Goal: Task Accomplishment & Management: Complete application form

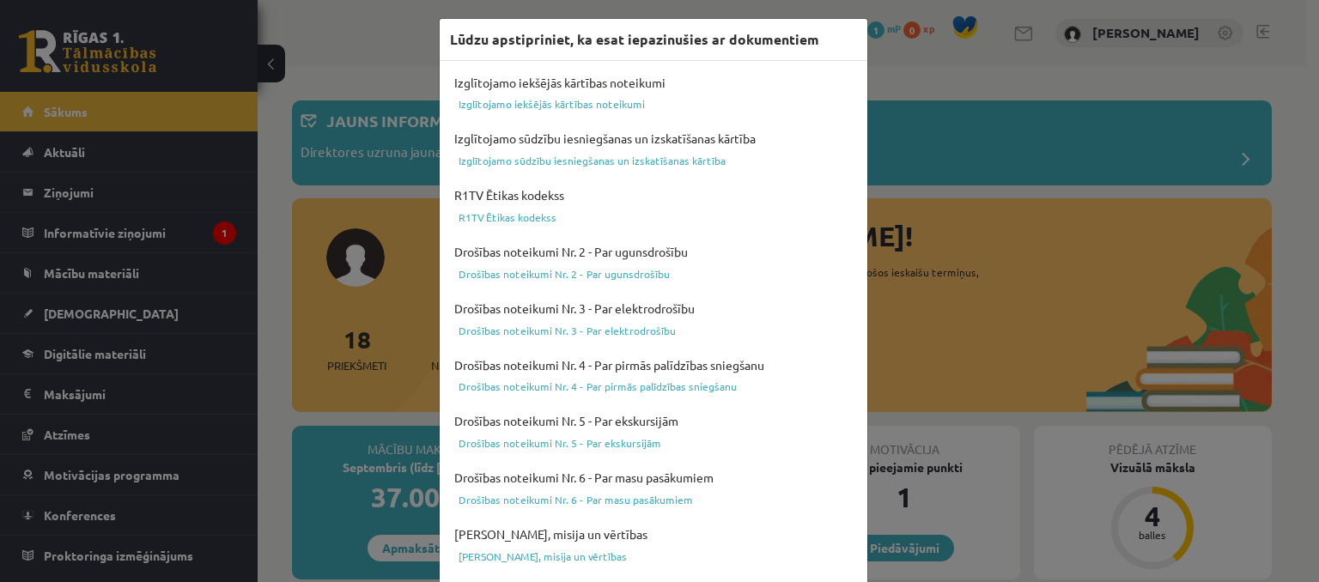
click at [1020, 152] on div "Lūdzu apstipriniet, ka esat iepazinušies ar dokumentiem Izglītojamo iekšējās kā…" at bounding box center [659, 291] width 1319 height 582
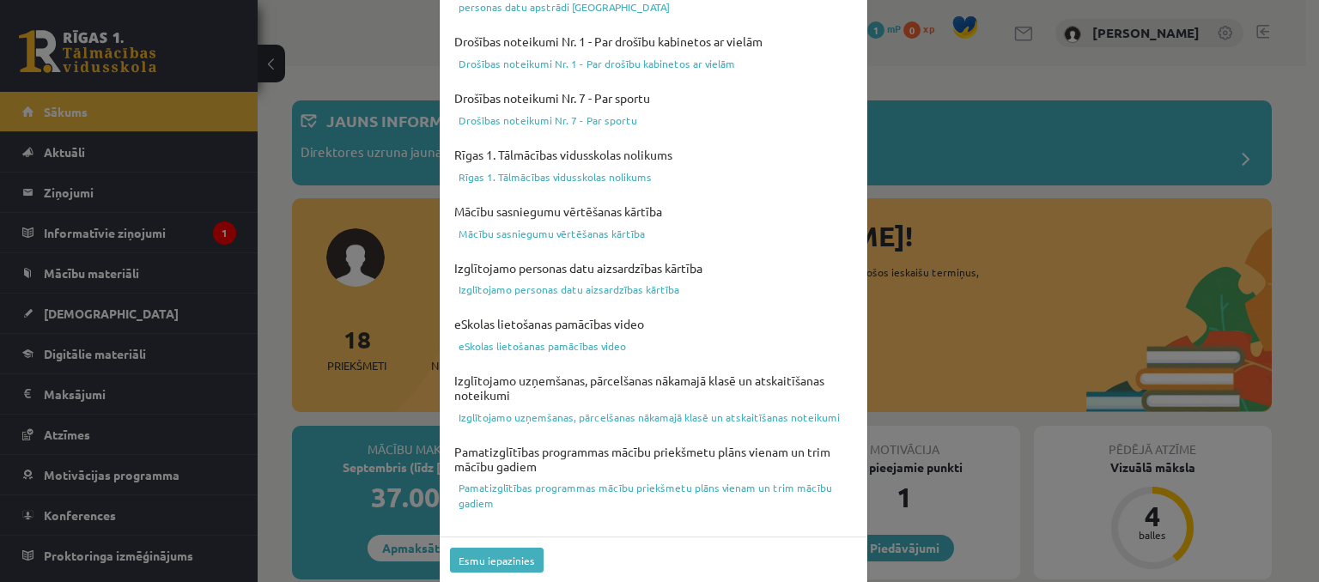
scroll to position [654, 0]
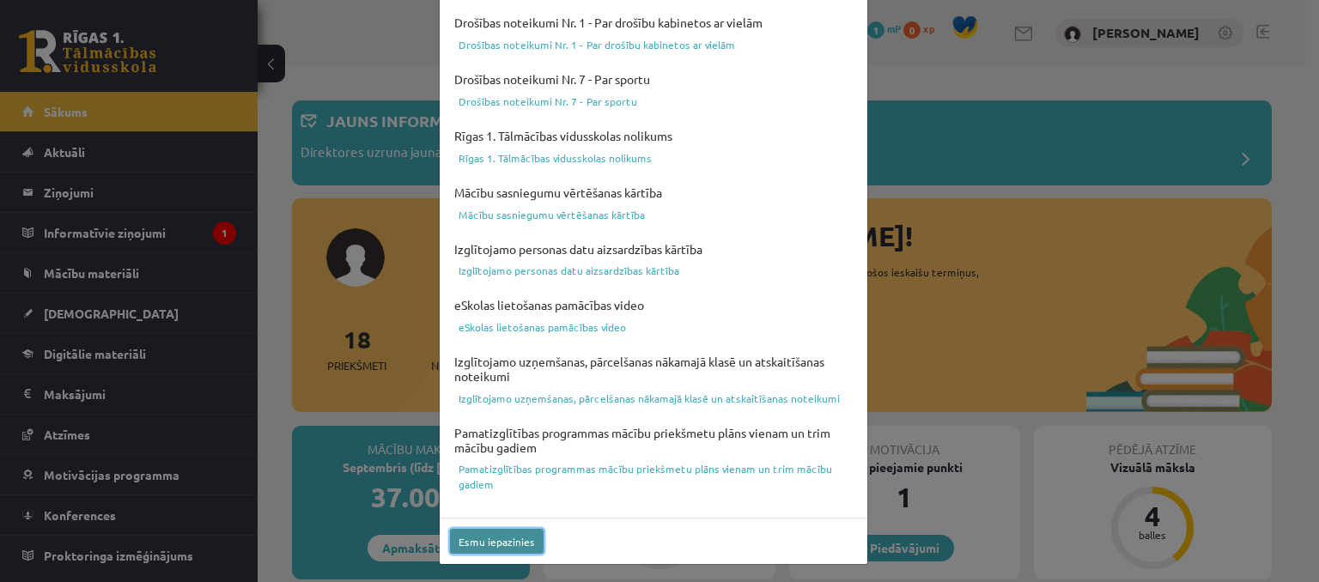
click at [492, 538] on button "Esmu iepazinies" at bounding box center [497, 541] width 94 height 25
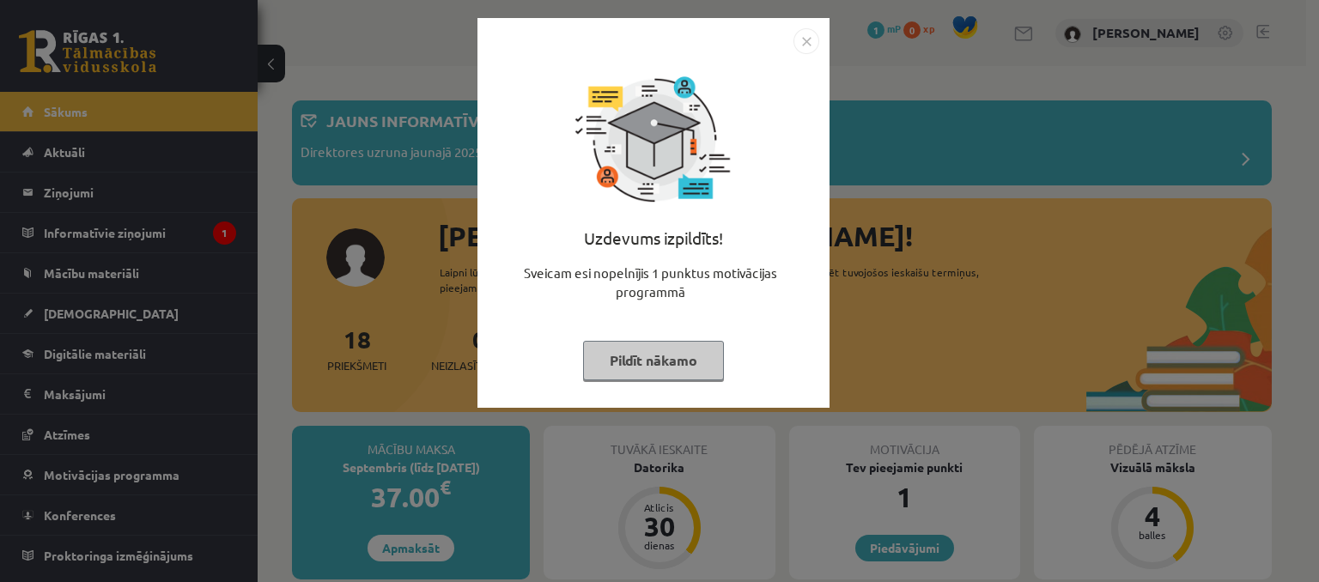
click at [671, 358] on button "Pildīt nākamo" at bounding box center [653, 360] width 141 height 39
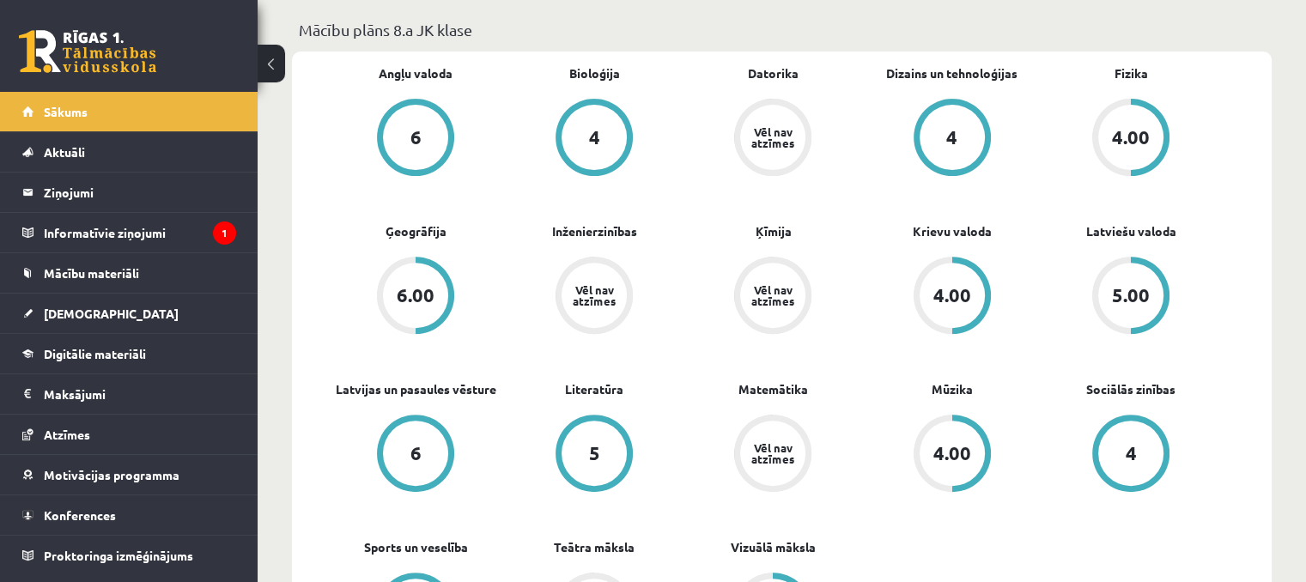
scroll to position [515, 0]
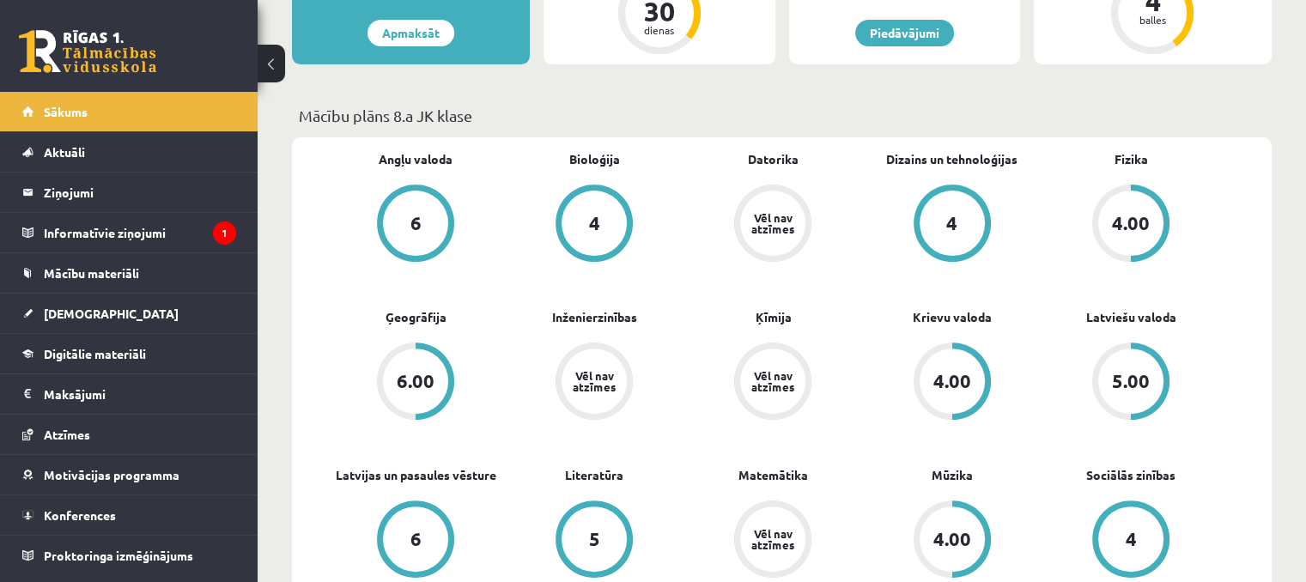
click at [764, 222] on div "Vēl nav atzīmes" at bounding box center [773, 223] width 48 height 22
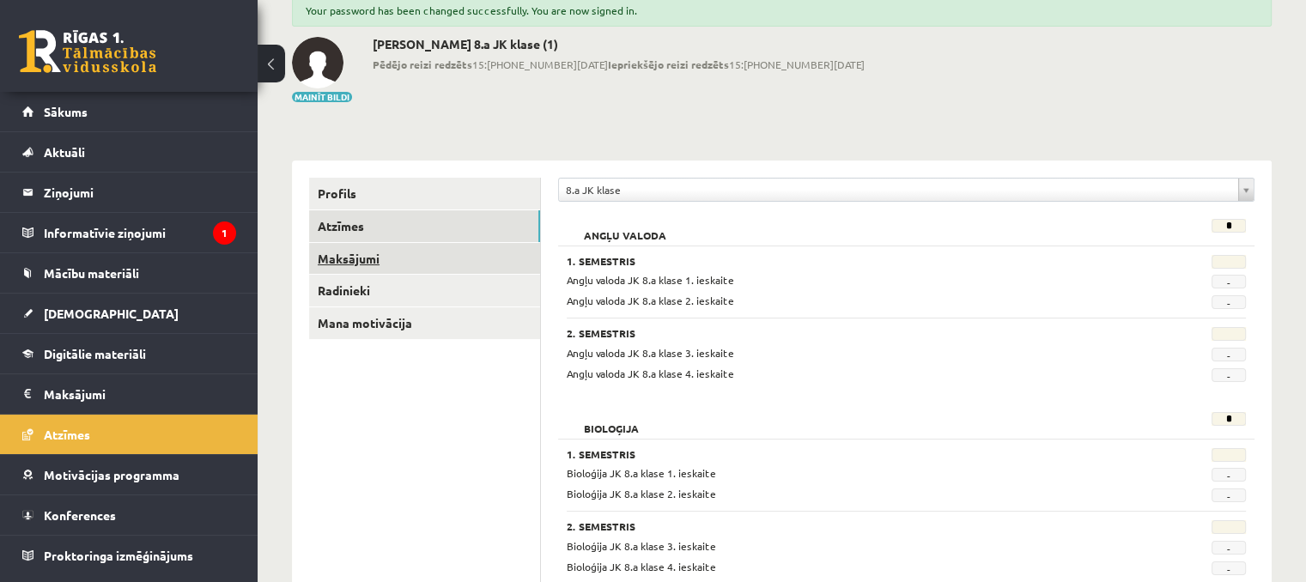
scroll to position [76, 0]
